Goal: Transaction & Acquisition: Purchase product/service

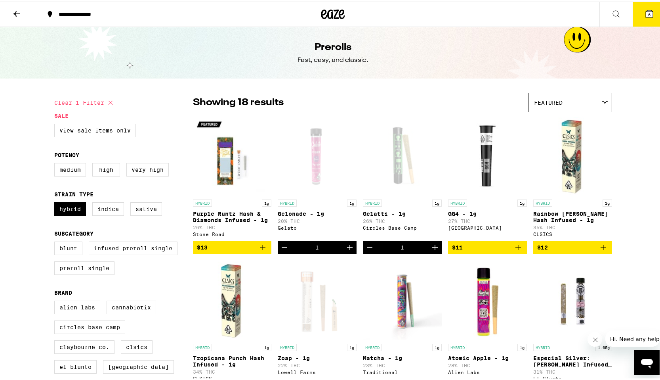
click at [646, 13] on icon at bounding box center [649, 12] width 7 height 7
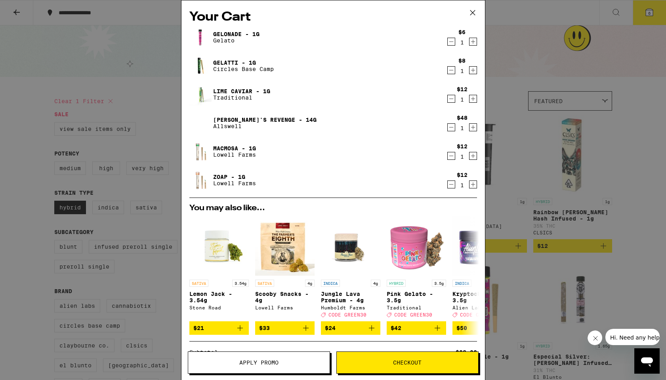
click at [57, 46] on div "Your Cart Gelonade - 1g Gelato $6 1 Gelatti - 1g Circles Base Camp $8 1 Lime Ca…" at bounding box center [333, 190] width 666 height 380
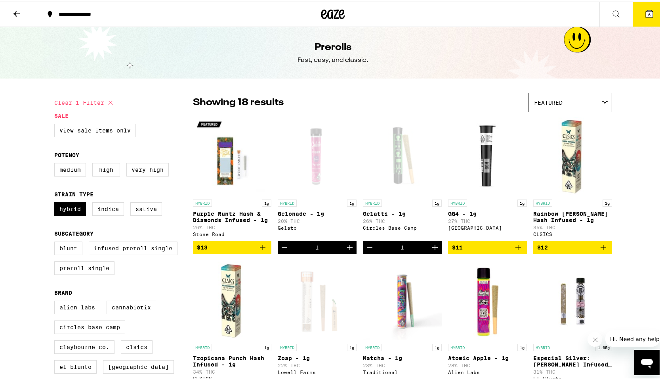
click at [604, 12] on button at bounding box center [616, 12] width 33 height 25
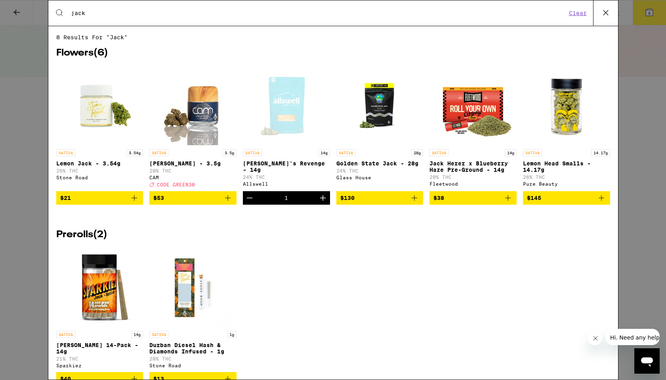
type input "jack"
